Goal: Transaction & Acquisition: Subscribe to service/newsletter

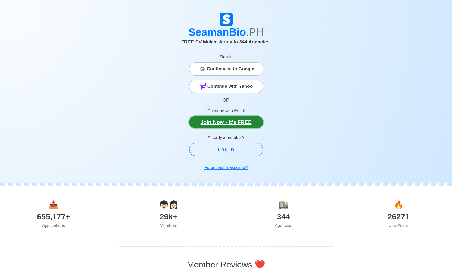
click at [216, 124] on link "Join Now - It's FREE" at bounding box center [226, 122] width 74 height 12
click at [215, 124] on link "Join Now - It's FREE" at bounding box center [226, 122] width 74 height 12
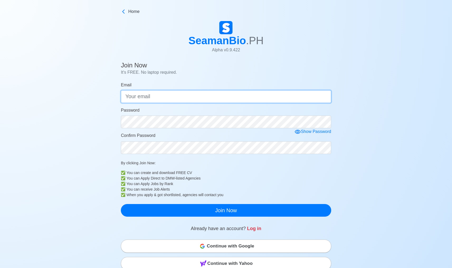
click at [161, 99] on input "Email" at bounding box center [226, 96] width 210 height 13
click at [91, 97] on div "Join Now It's FREE. No laptop required. Email Password Show Password Confirm Pa…" at bounding box center [226, 209] width 452 height 299
